Goal: Transaction & Acquisition: Purchase product/service

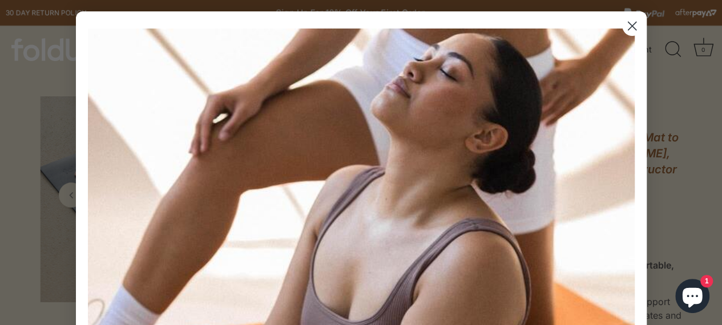
click at [631, 25] on circle "Close dialog" at bounding box center [631, 26] width 19 height 19
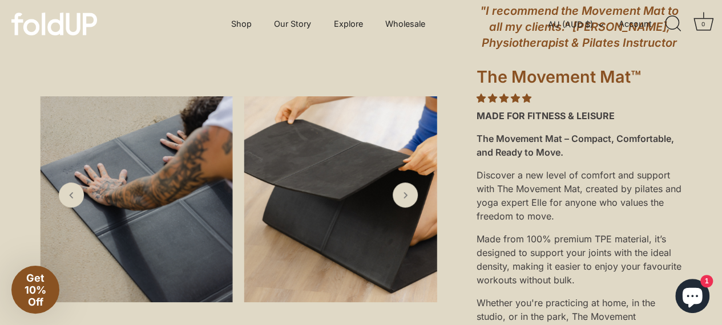
scroll to position [57, 0]
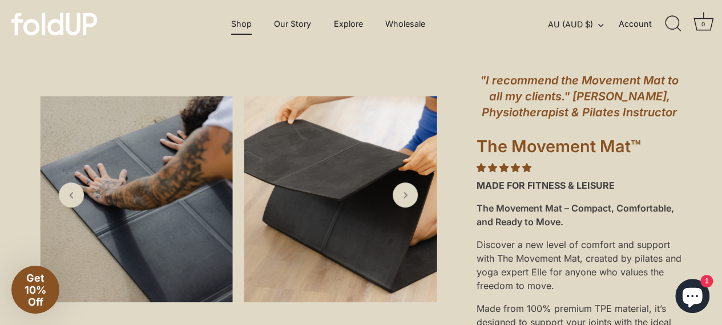
click at [247, 28] on link "Shop" at bounding box center [241, 24] width 41 height 22
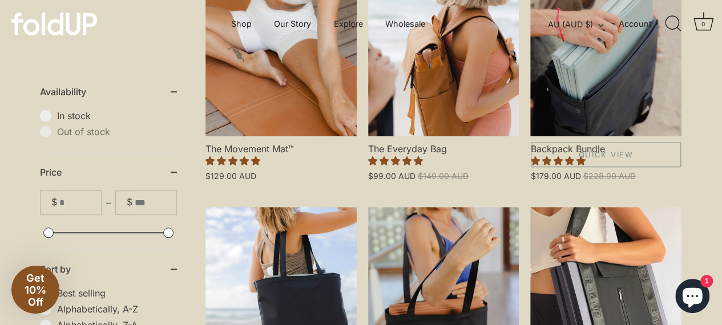
scroll to position [343, 0]
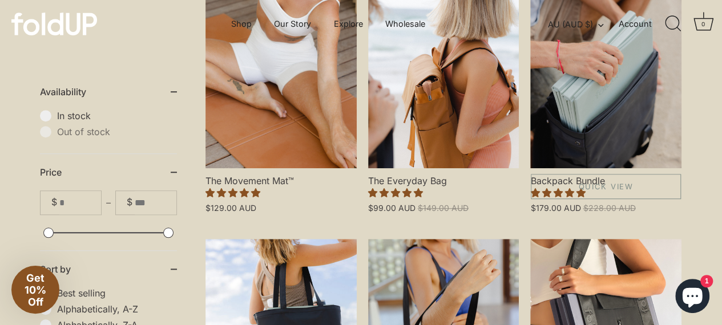
click at [582, 91] on link "Backpack Bundle" at bounding box center [605, 78] width 151 height 182
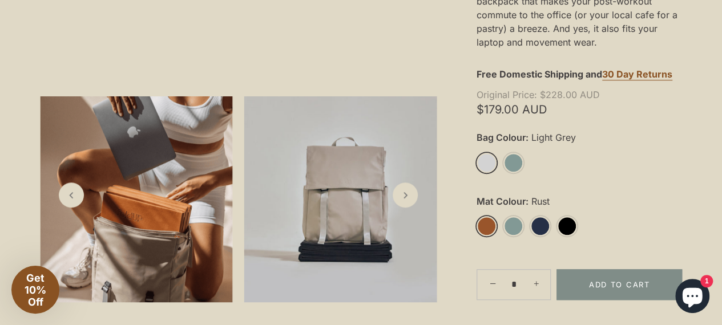
scroll to position [341, 0]
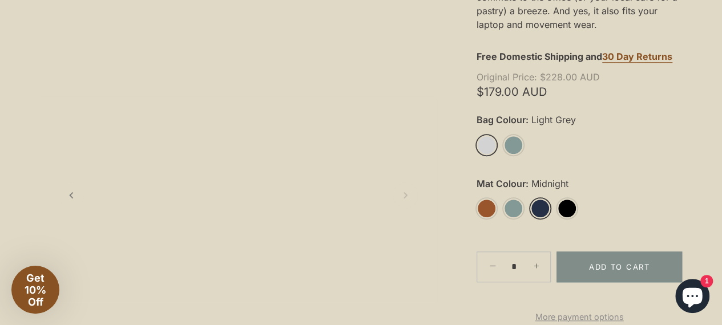
click at [543, 209] on link "Midnight" at bounding box center [540, 209] width 20 height 20
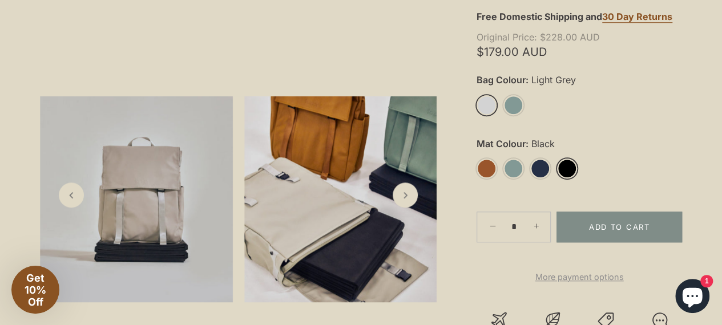
scroll to position [398, 0]
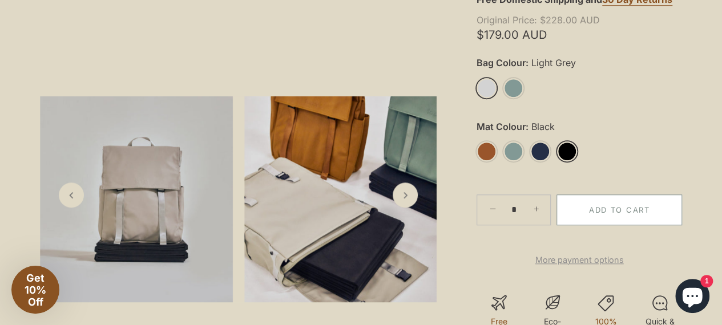
click at [638, 207] on button "Add to Cart" at bounding box center [620, 210] width 126 height 31
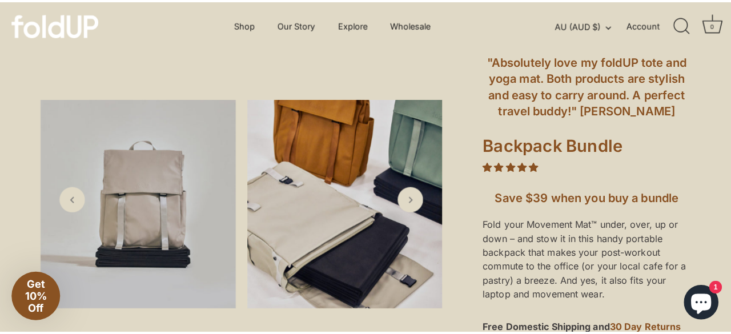
scroll to position [0, 0]
